Goal: Information Seeking & Learning: Learn about a topic

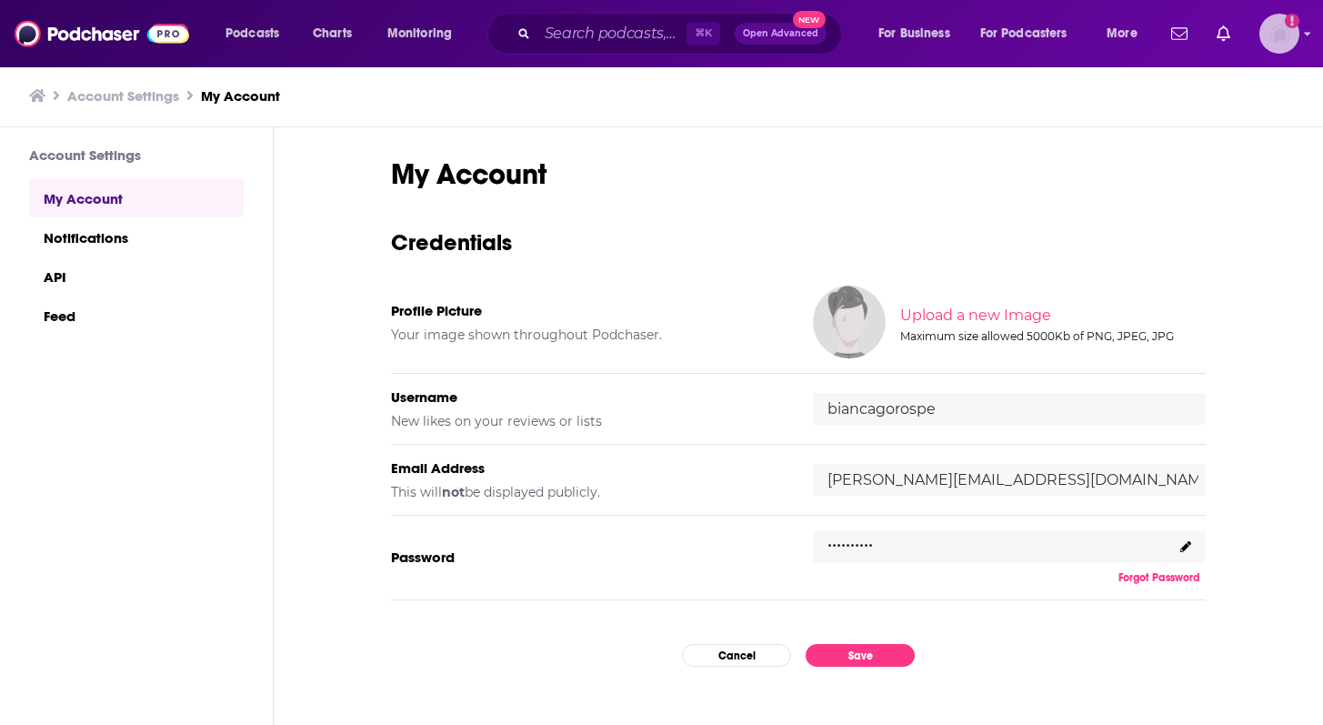
click at [1267, 28] on img "Logged in as biancagorospe" at bounding box center [1279, 34] width 40 height 40
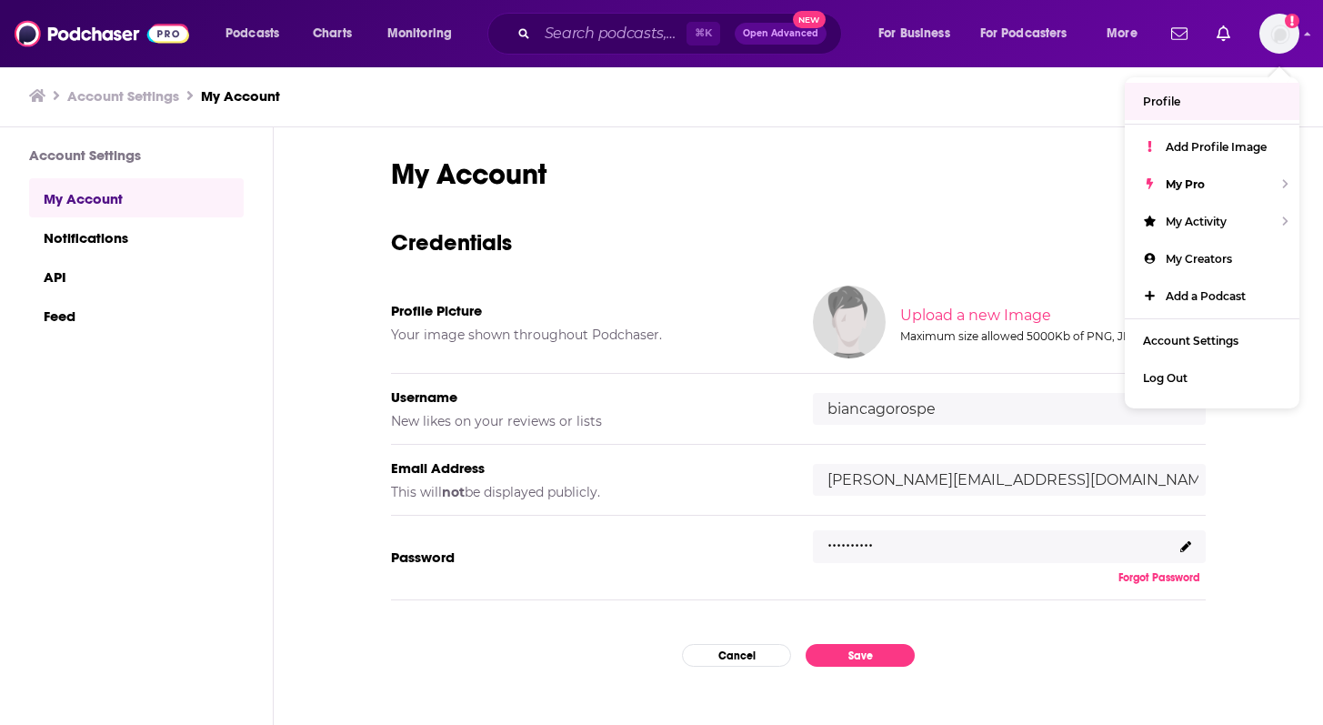
click at [701, 156] on h1 "My Account" at bounding box center [798, 173] width 815 height 35
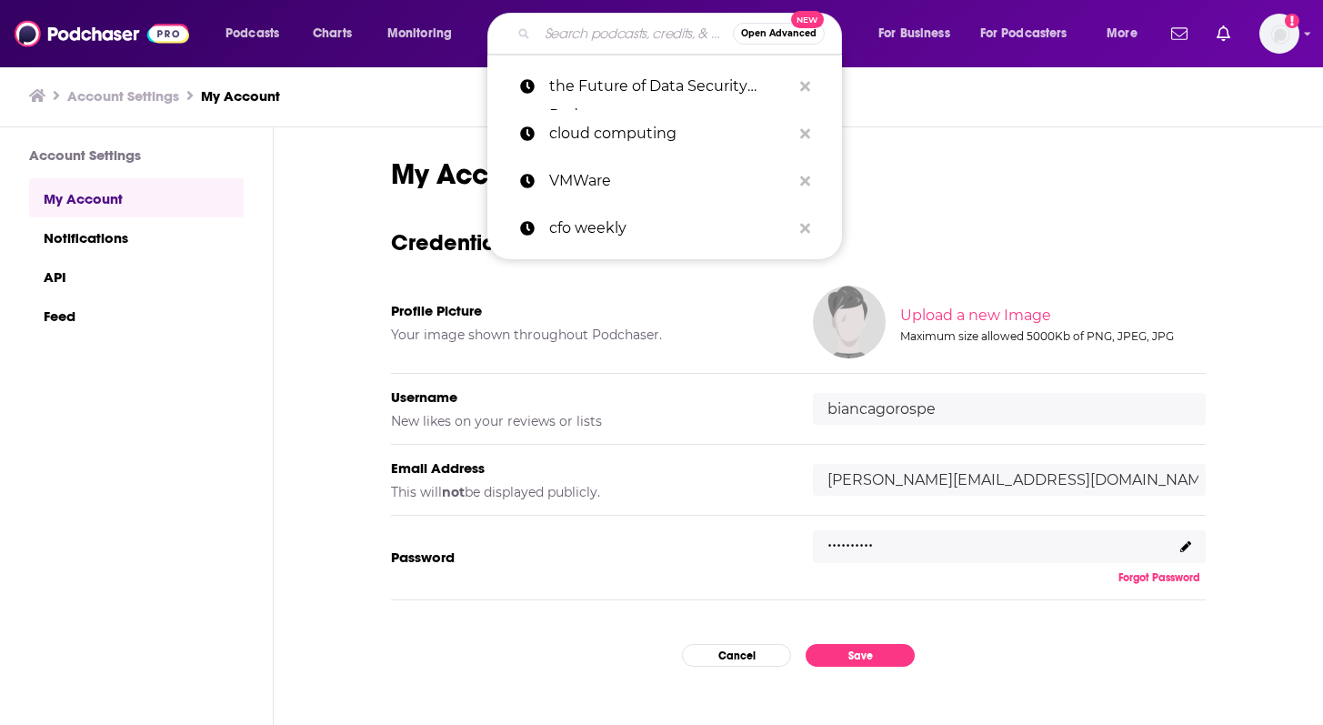
click at [589, 34] on input "Search podcasts, credits, & more..." at bounding box center [635, 33] width 196 height 29
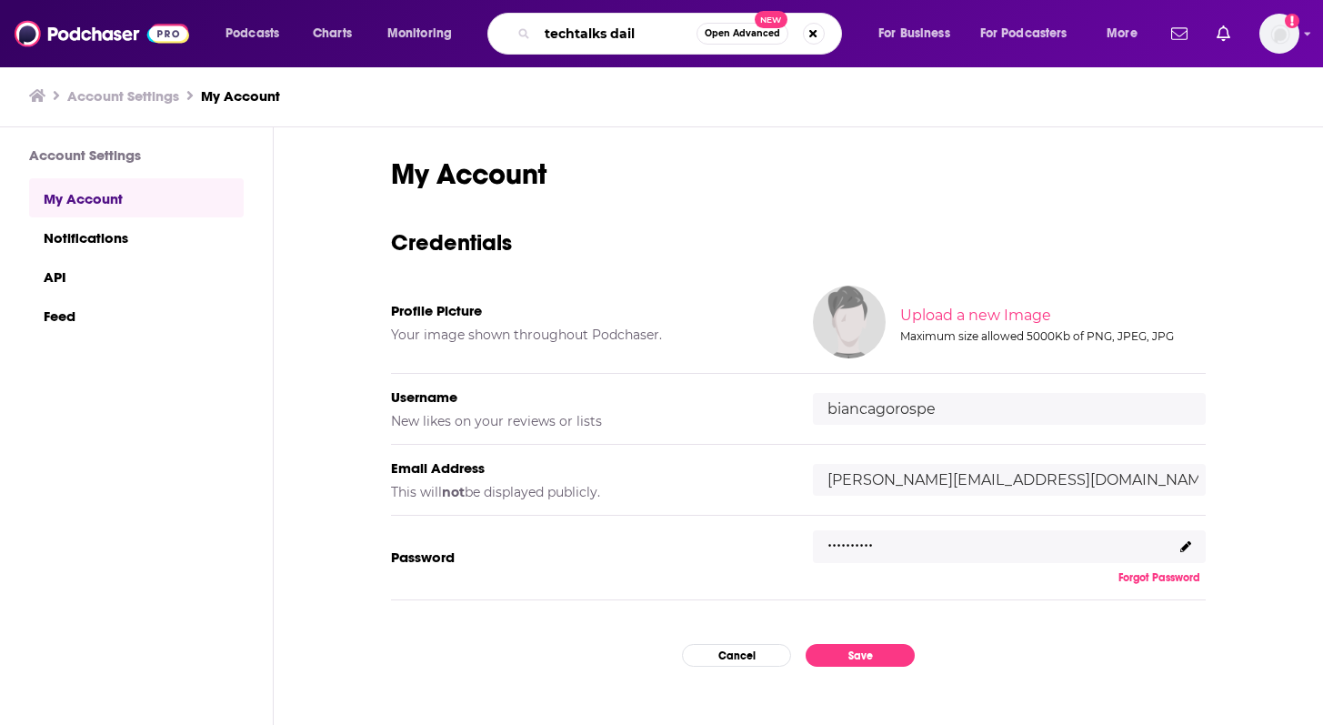
type input "techtalks daily"
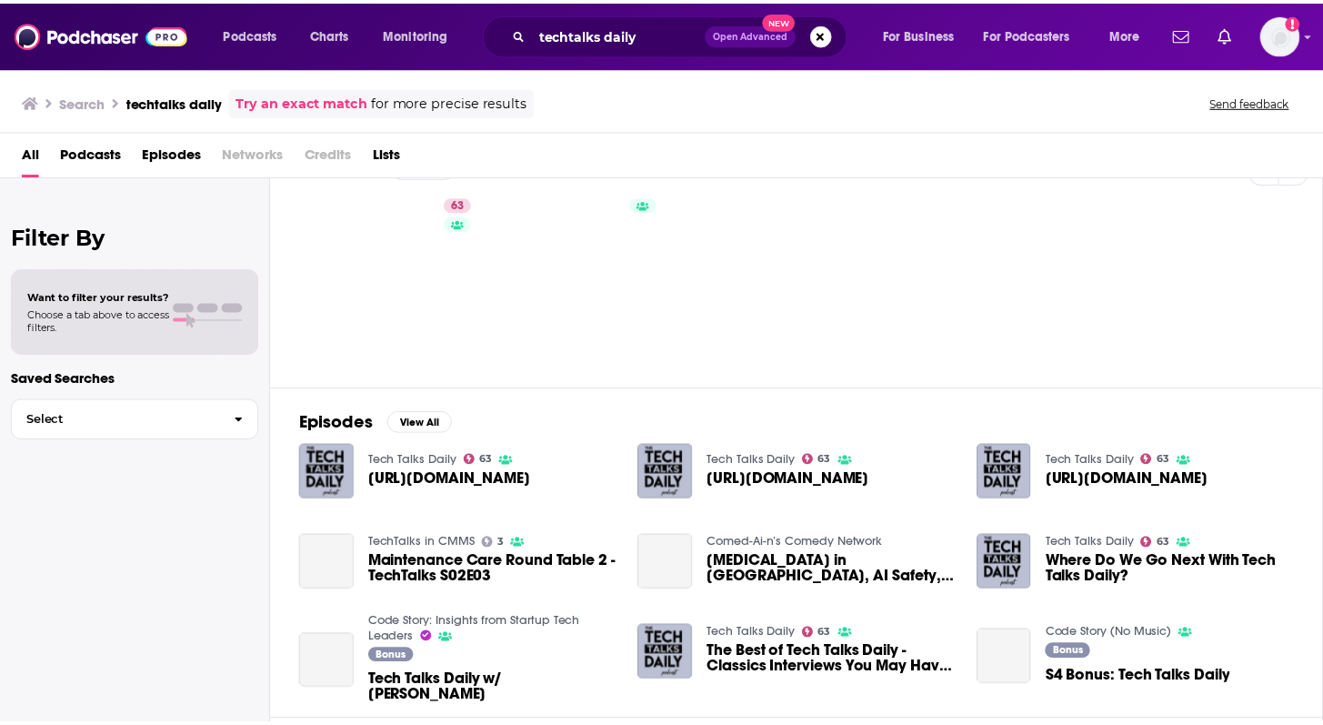
scroll to position [44, 0]
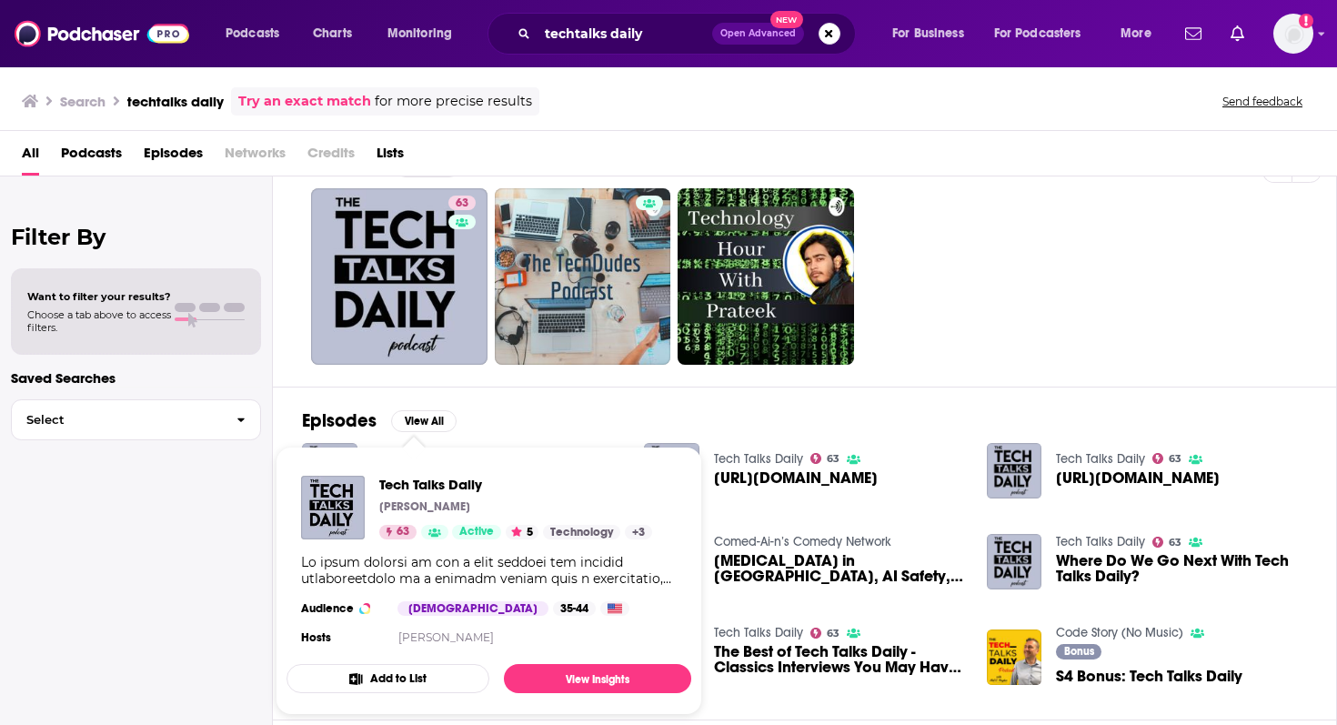
click at [410, 443] on span "Tech Talks Daily [PERSON_NAME] 63 Active 5 Technology + 3 Audience [DEMOGRAPHIC…" at bounding box center [489, 581] width 427 height 290
click at [390, 488] on span "Tech Talks Daily" at bounding box center [515, 484] width 273 height 17
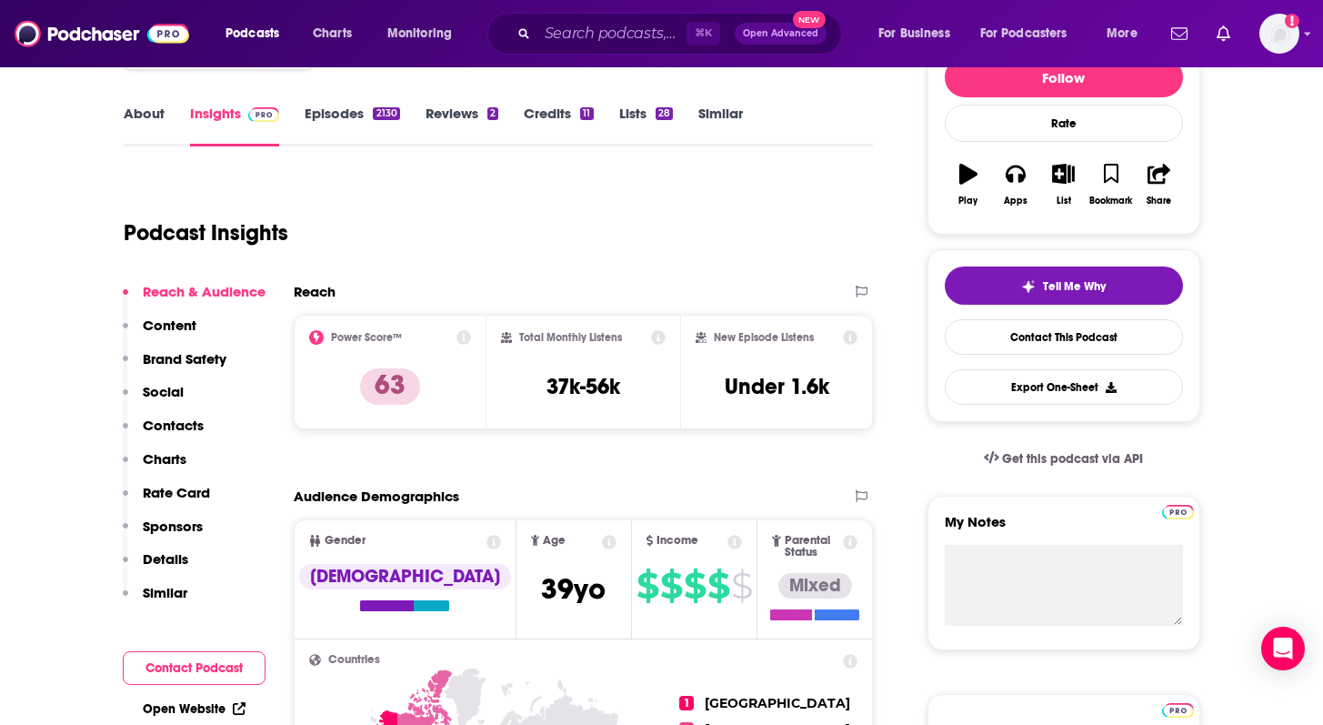
scroll to position [253, 0]
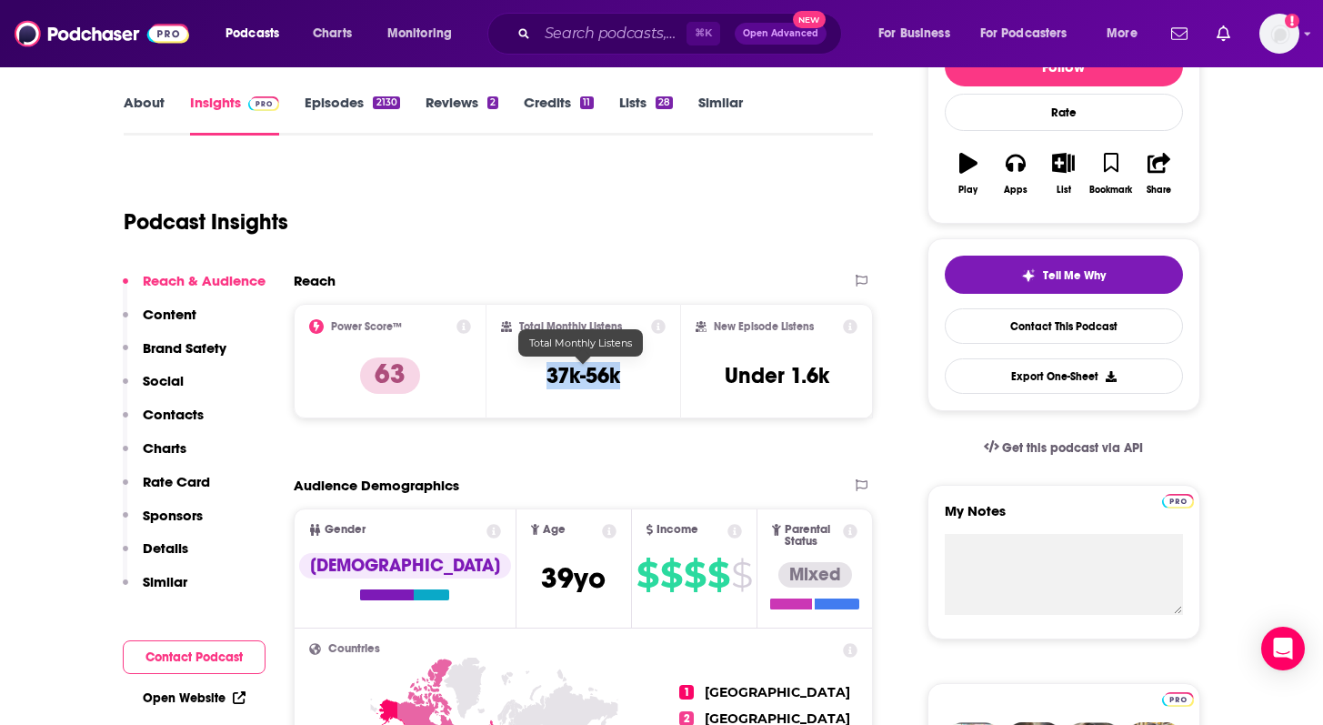
drag, startPoint x: 531, startPoint y: 380, endPoint x: 623, endPoint y: 382, distance: 91.9
click at [623, 382] on div "Total Monthly Listens 37k-56k" at bounding box center [583, 361] width 165 height 84
copy h3 "37k-56k"
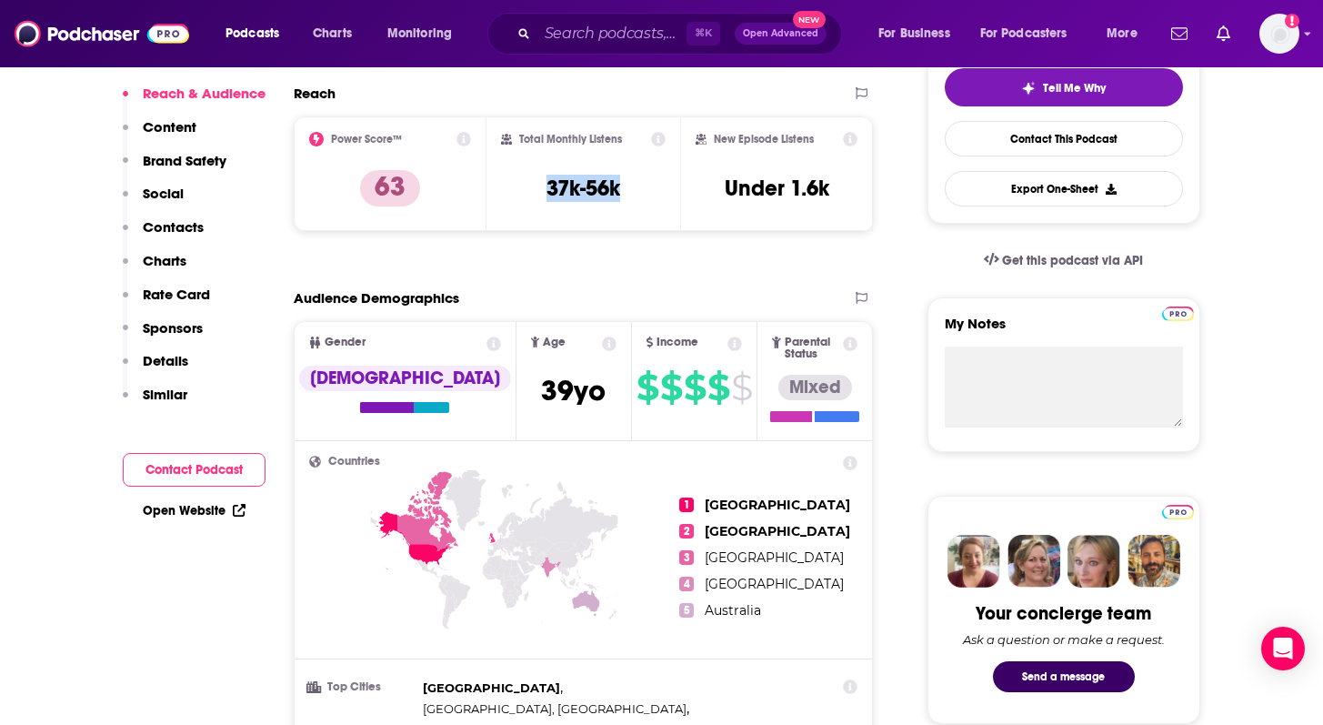
scroll to position [0, 0]
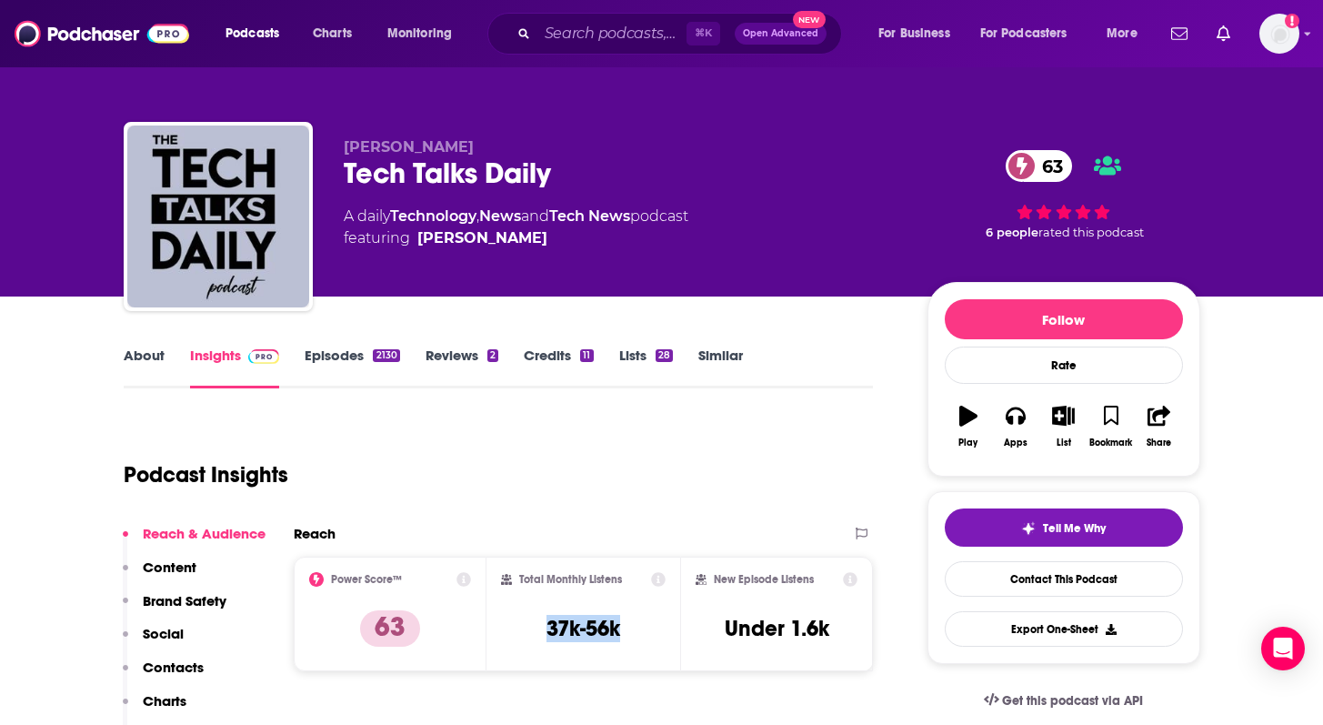
click at [310, 358] on link "Episodes 2130" at bounding box center [352, 367] width 95 height 42
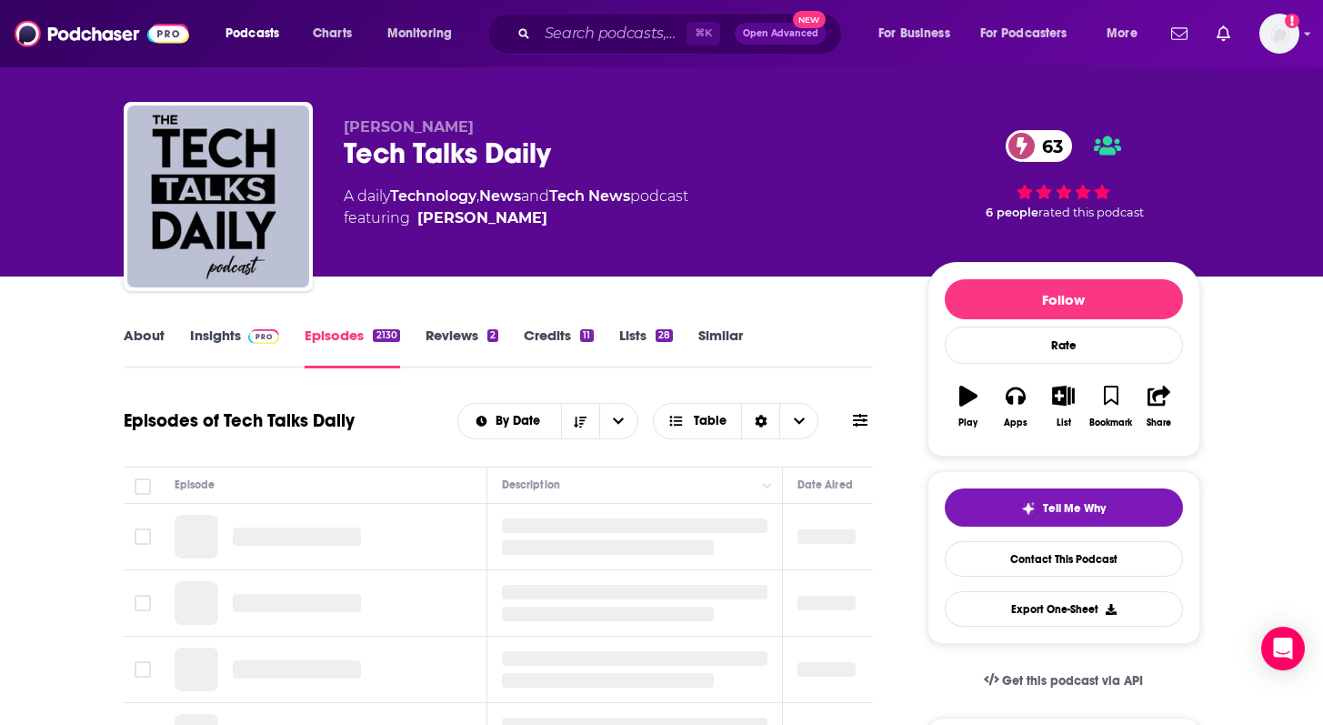
scroll to position [256, 0]
